Goal: Information Seeking & Learning: Check status

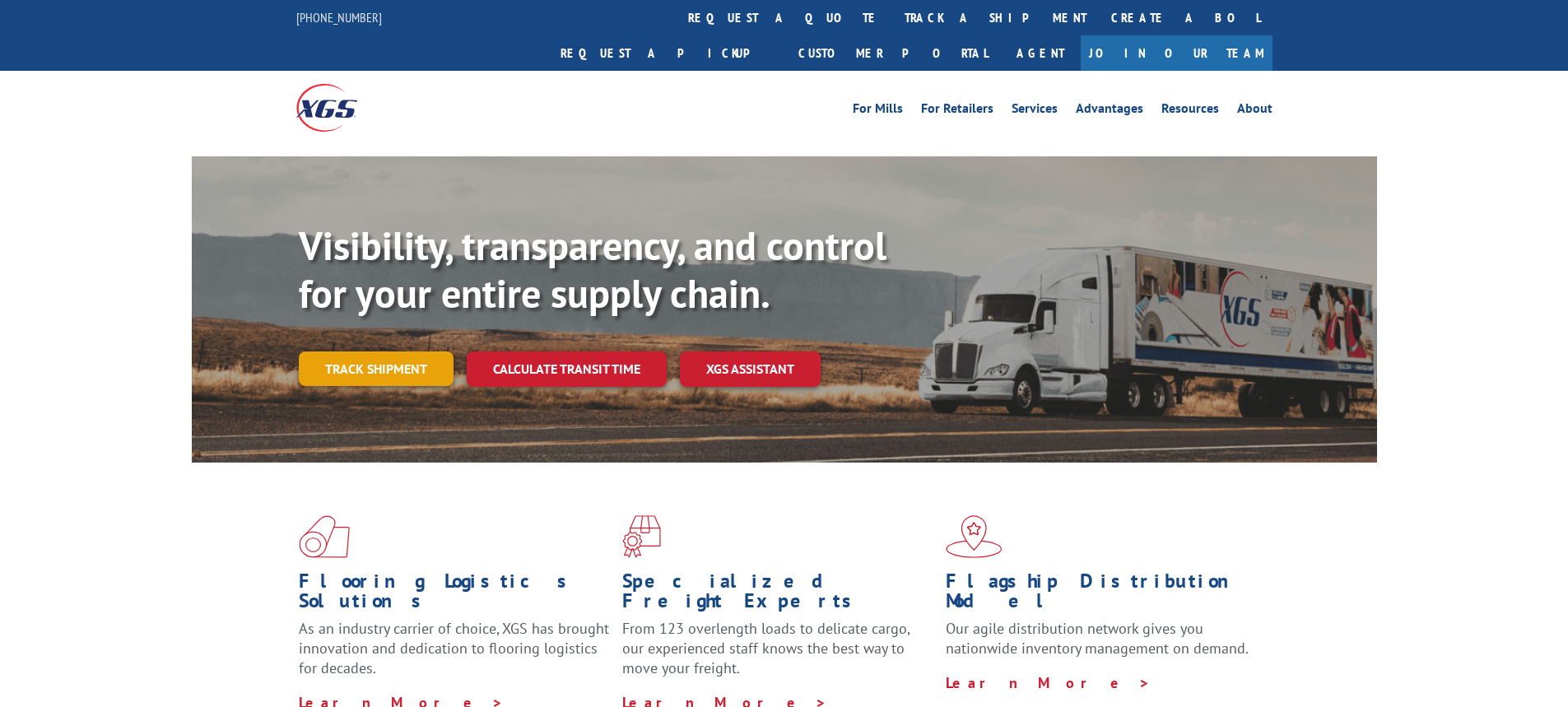
click at [387, 352] on link "Track shipment" at bounding box center [376, 369] width 154 height 35
click at [0, 0] on div "Track Shipment Enter your information below to track your shipment(s). Select c…" at bounding box center [0, 0] width 0 height 0
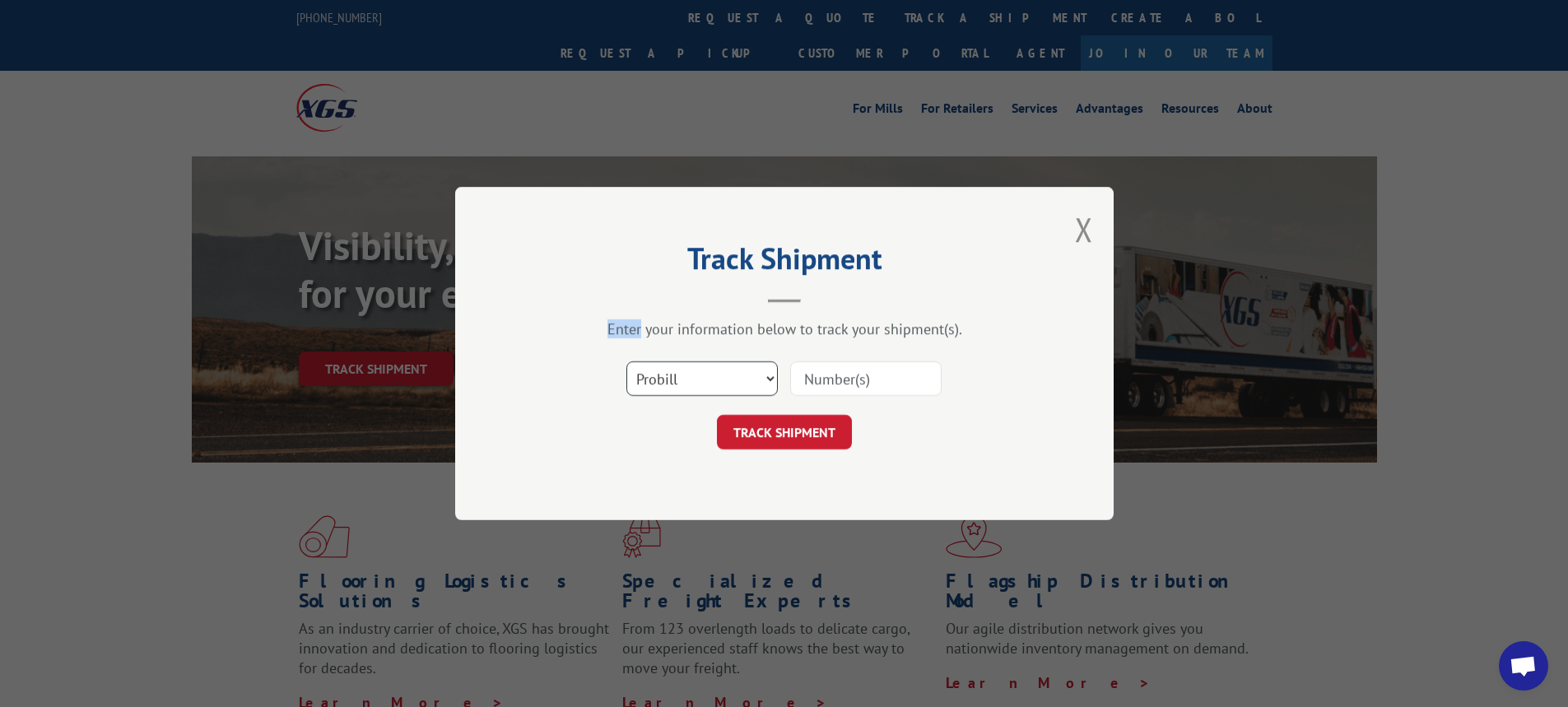
click at [770, 380] on select "Select category... Probill BOL PO" at bounding box center [702, 379] width 152 height 35
select select "bol"
click at [626, 362] on select "Select category... Probill BOL PO" at bounding box center [702, 379] width 152 height 35
click at [825, 431] on button "TRACK SHIPMENT" at bounding box center [784, 432] width 135 height 35
click at [816, 377] on input at bounding box center [865, 379] width 152 height 35
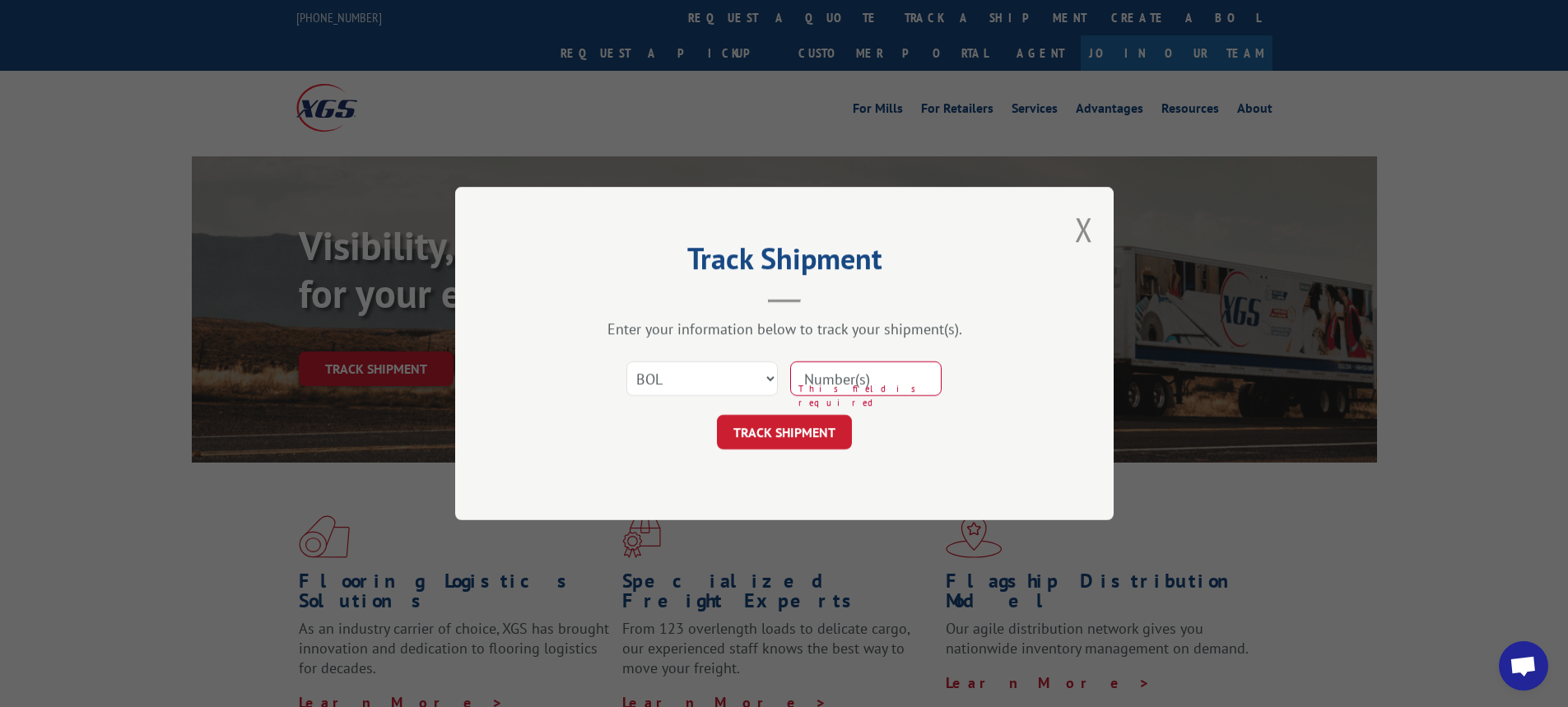
click at [816, 377] on input at bounding box center [865, 379] width 152 height 35
paste input "7000682"
type input "7000682"
click button "TRACK SHIPMENT" at bounding box center [784, 432] width 135 height 35
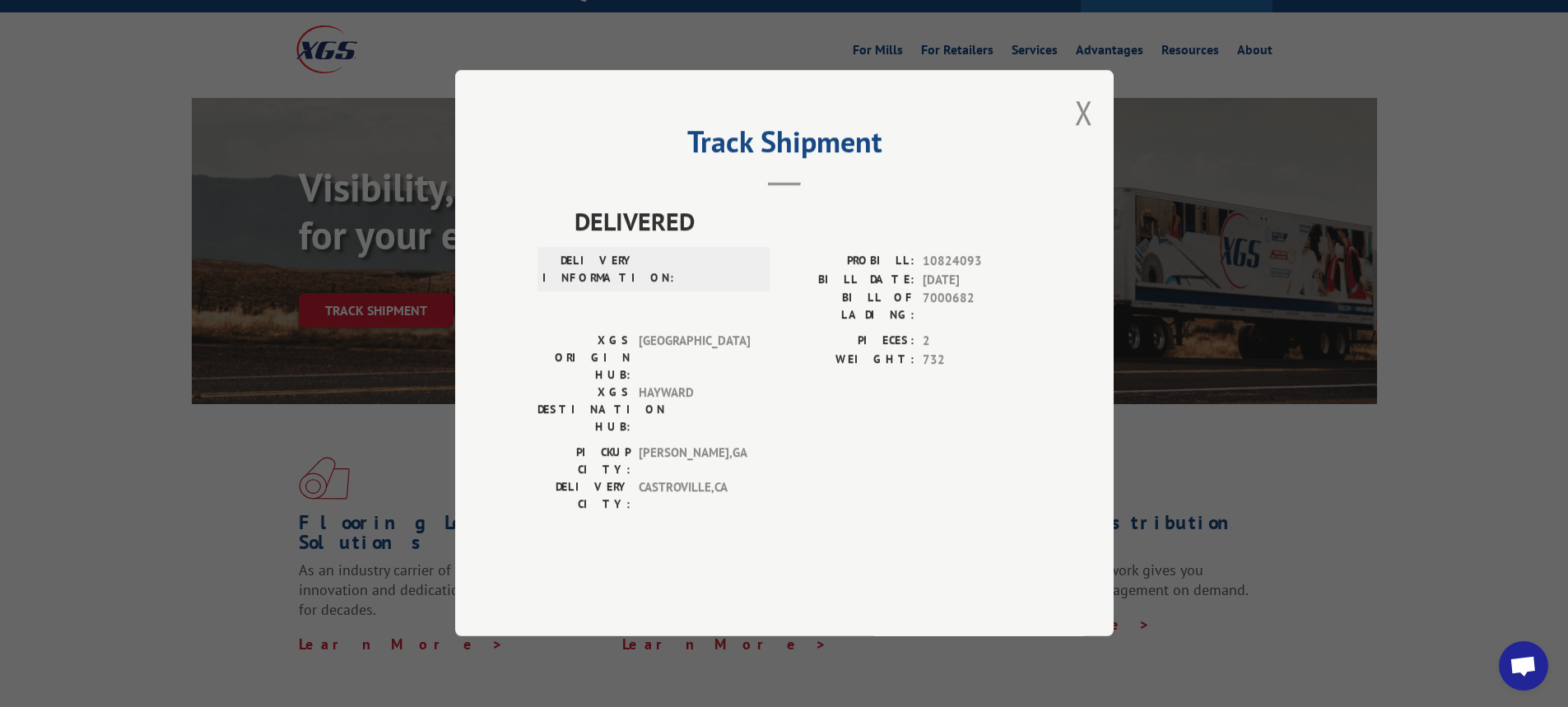
scroll to position [83, 0]
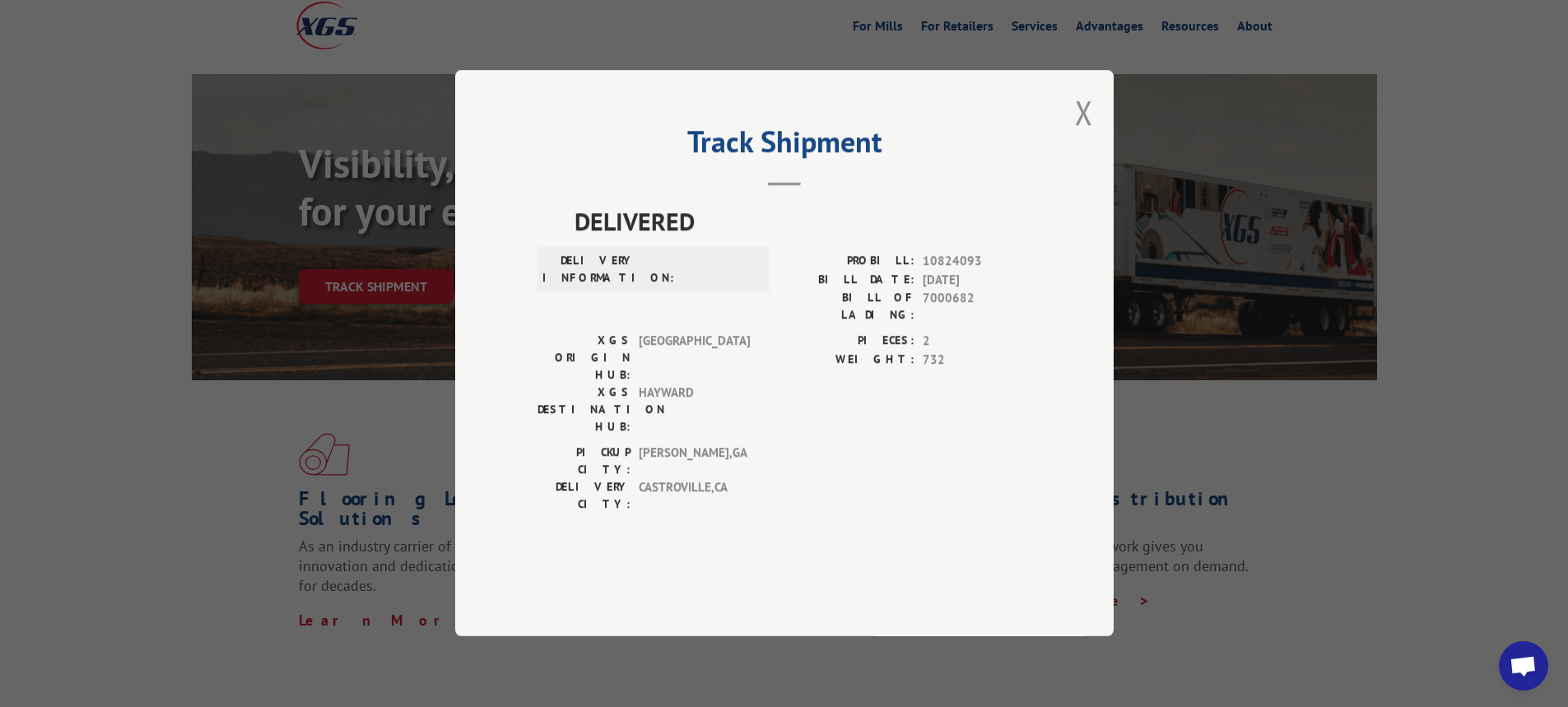
click at [1084, 134] on button "Close modal" at bounding box center [1084, 112] width 18 height 44
